Goal: Browse casually

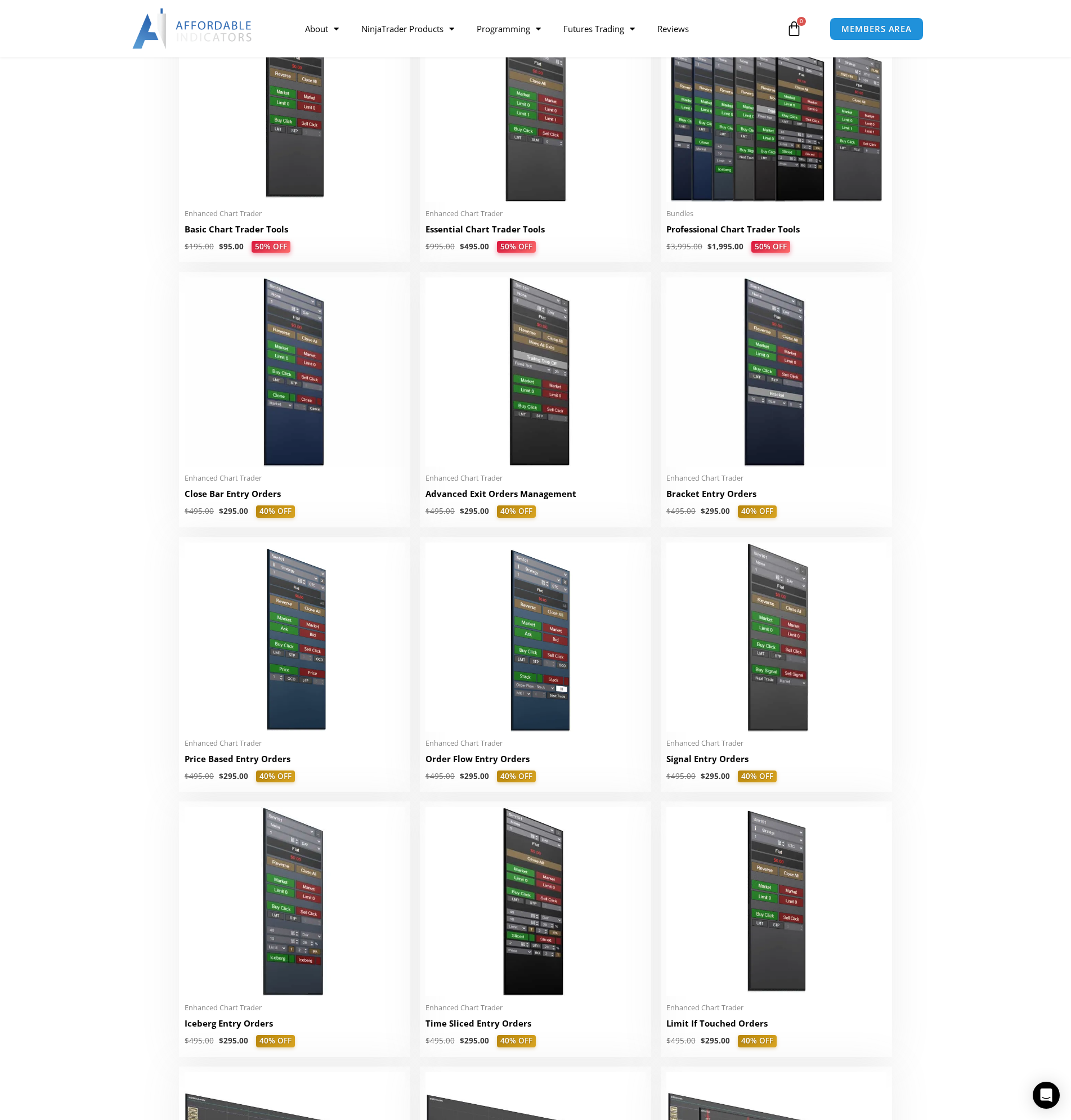
scroll to position [563, 0]
click at [210, 20] on img at bounding box center [193, 28] width 121 height 41
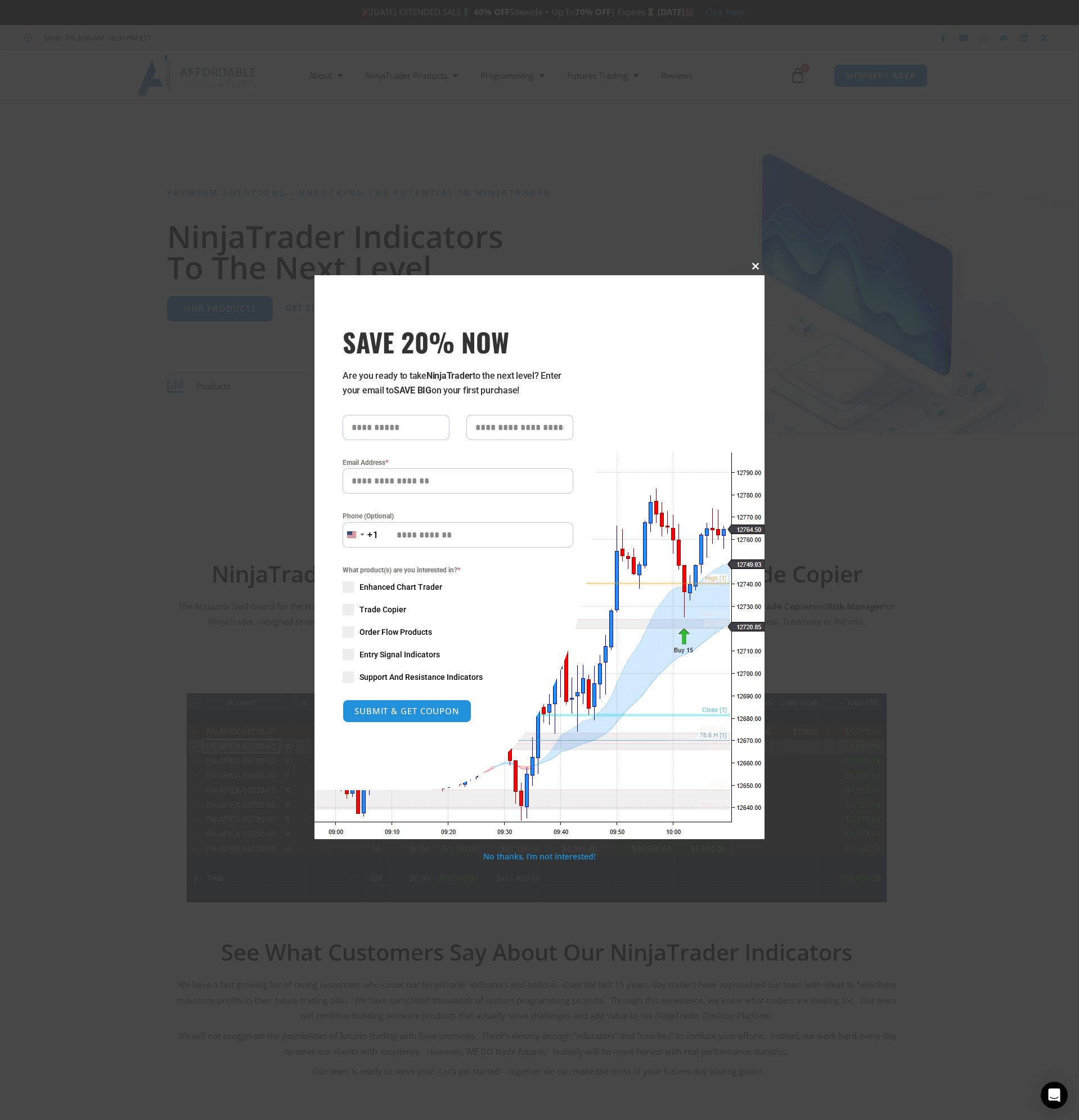
click at [750, 270] on button "Close this module" at bounding box center [756, 266] width 18 height 18
